Goal: Find specific page/section: Find specific page/section

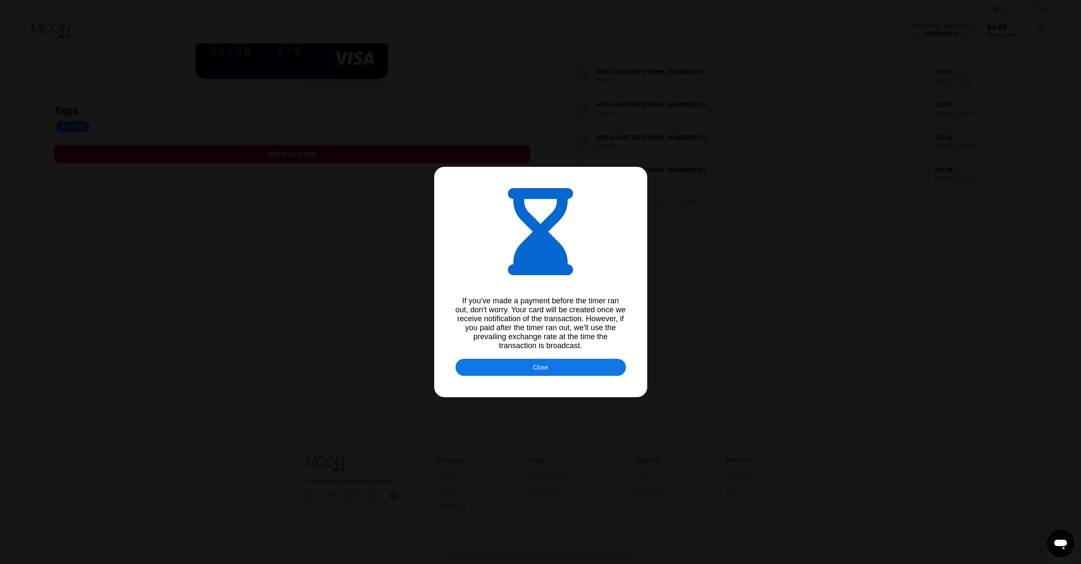
click at [546, 370] on div "Close" at bounding box center [540, 367] width 15 height 7
drag, startPoint x: 546, startPoint y: 372, endPoint x: 515, endPoint y: 371, distance: 32.0
click at [515, 371] on div "Close" at bounding box center [541, 366] width 171 height 17
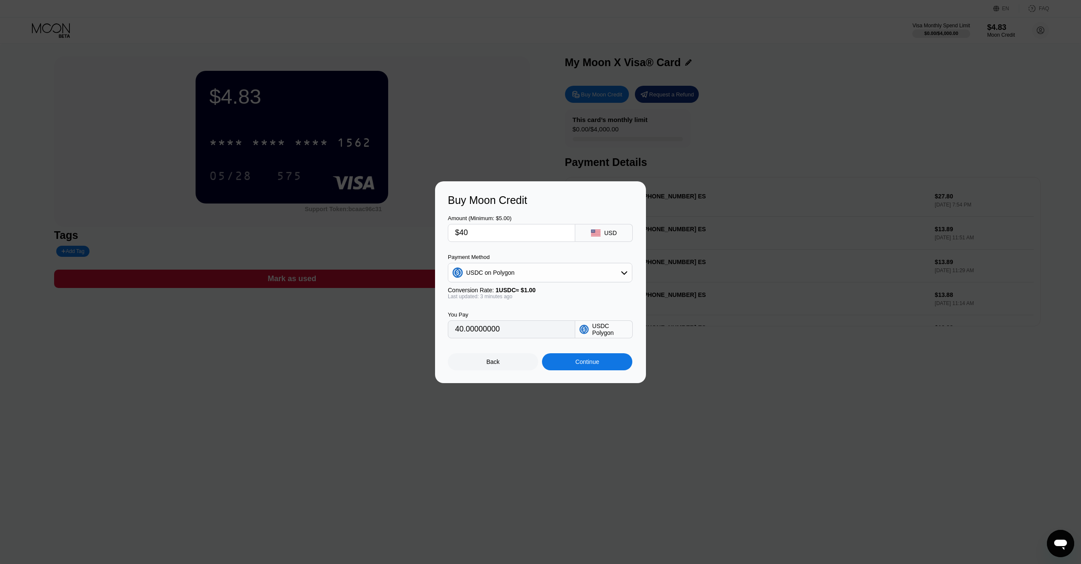
click at [496, 364] on div "Back" at bounding box center [493, 361] width 13 height 7
